Goal: Information Seeking & Learning: Compare options

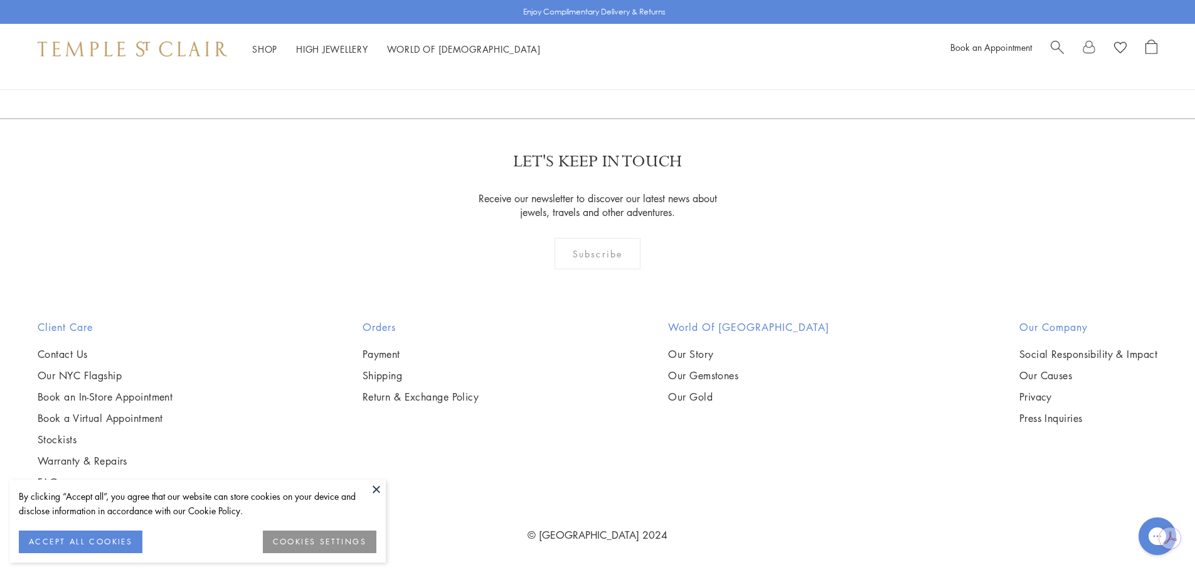
scroll to position [4079, 0]
click at [128, 537] on button "ACCEPT ALL COOKIES" at bounding box center [81, 541] width 124 height 23
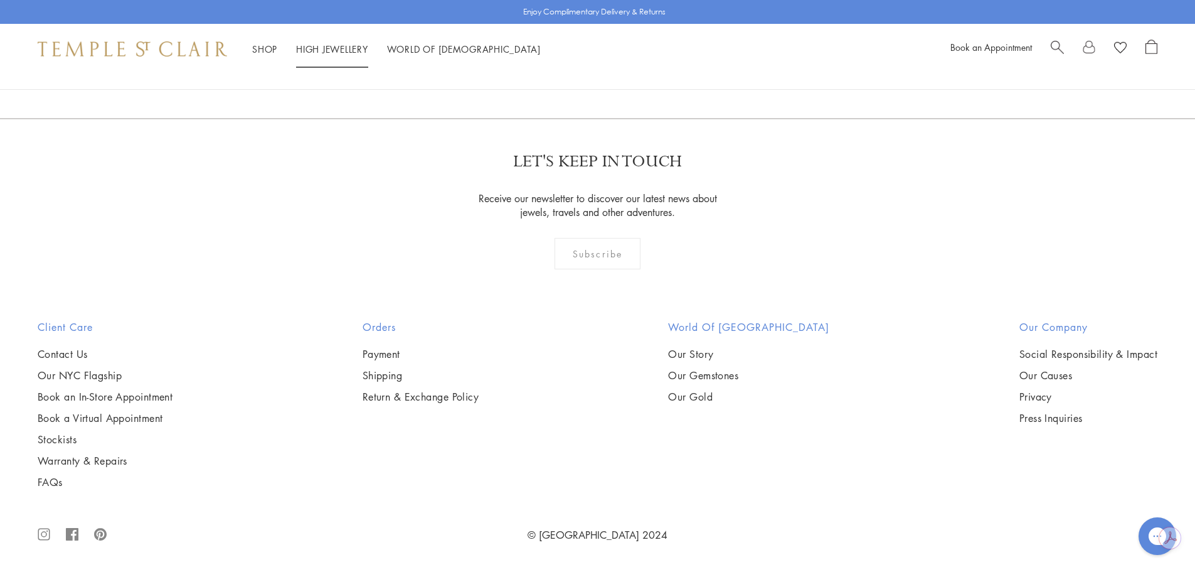
click at [326, 51] on link "High Jewellery High Jewellery" at bounding box center [332, 49] width 72 height 13
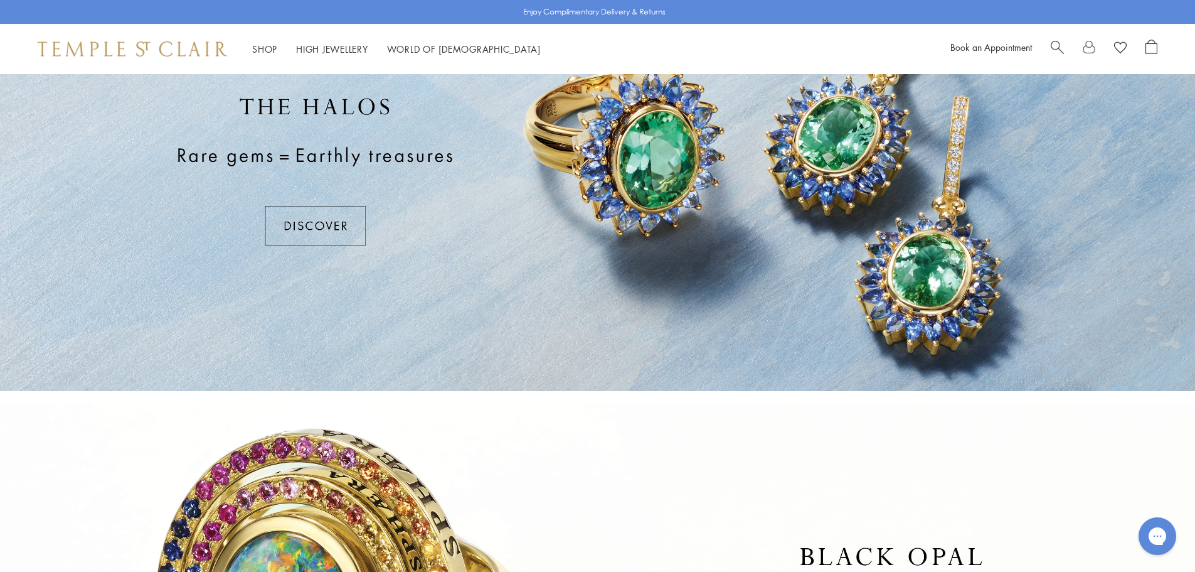
scroll to position [120, 0]
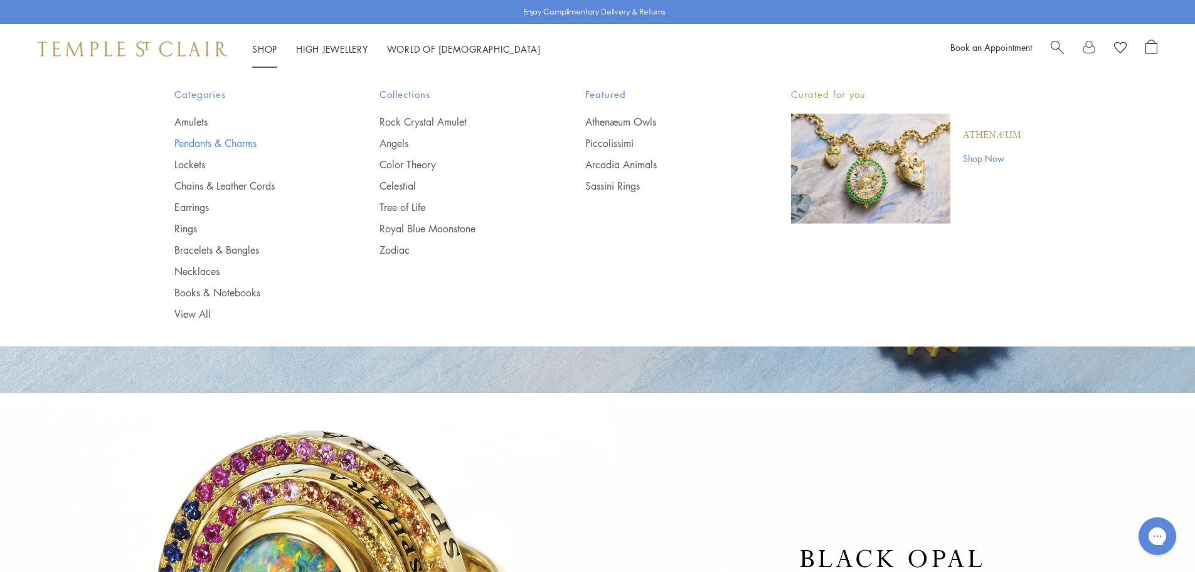
click at [232, 143] on link "Pendants & Charms" at bounding box center [252, 143] width 156 height 14
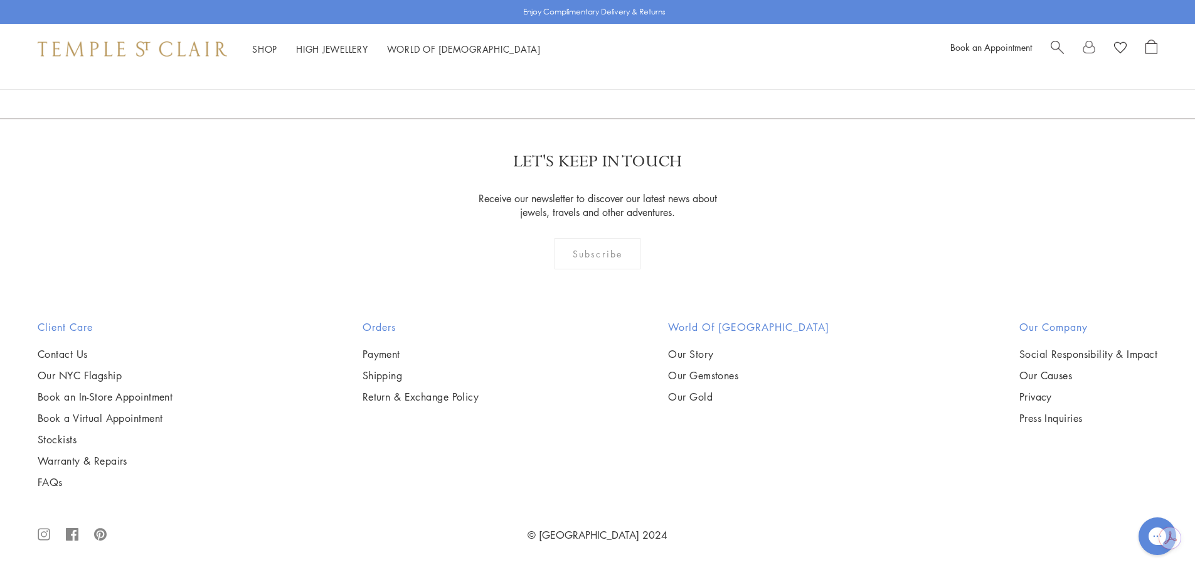
scroll to position [7405, 0]
click at [0, 0] on img at bounding box center [0, 0] width 0 height 0
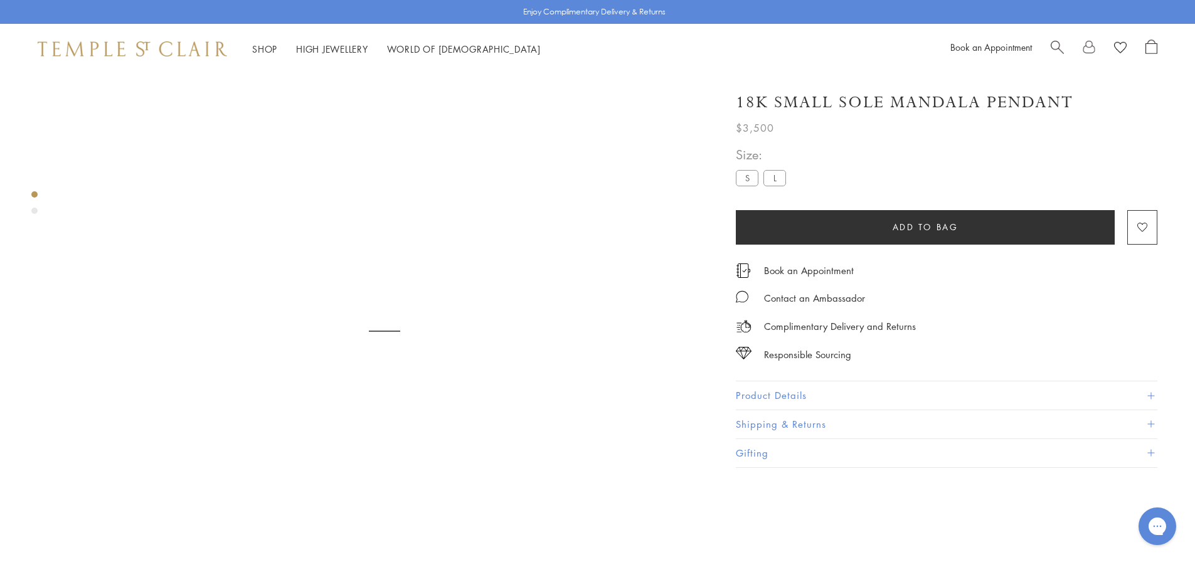
scroll to position [74, 0]
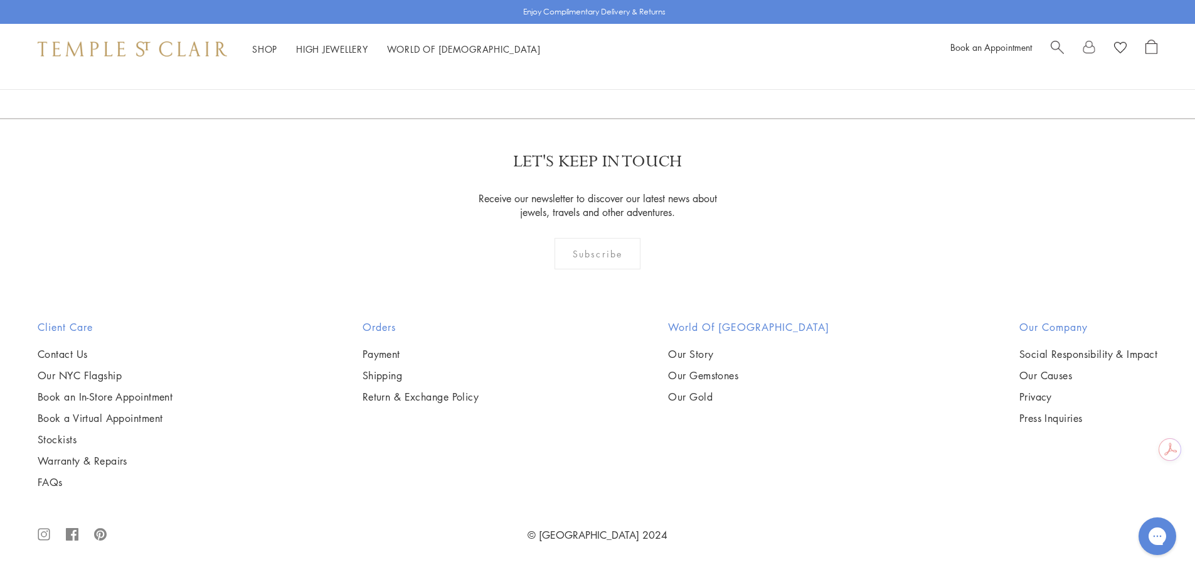
scroll to position [9539, 0]
click at [0, 0] on img at bounding box center [0, 0] width 0 height 0
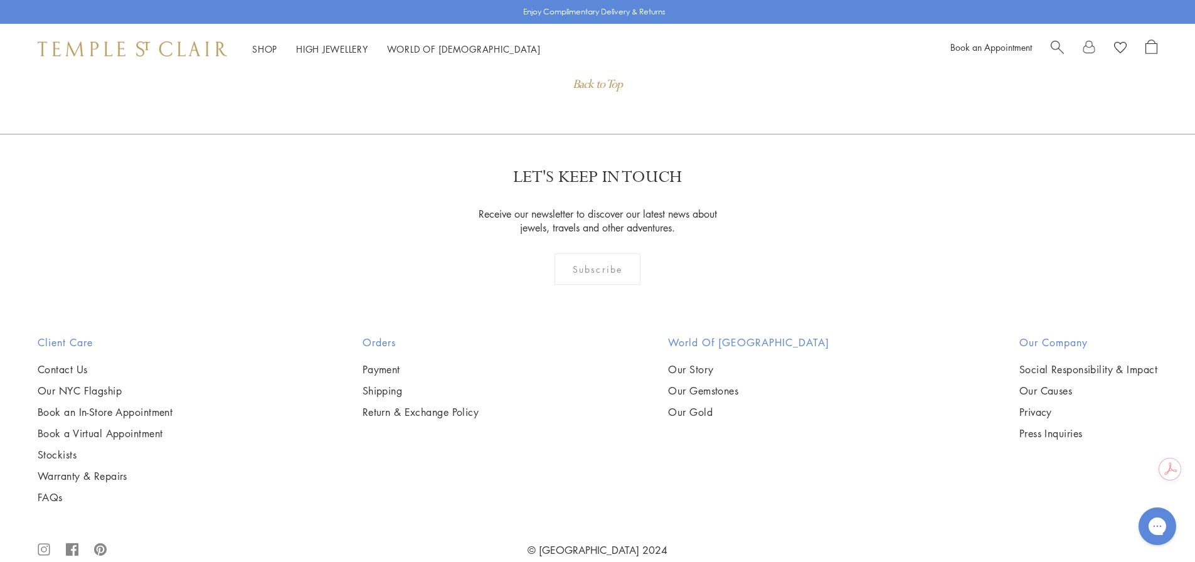
scroll to position [2134, 0]
